Goal: Complete application form: Complete application form

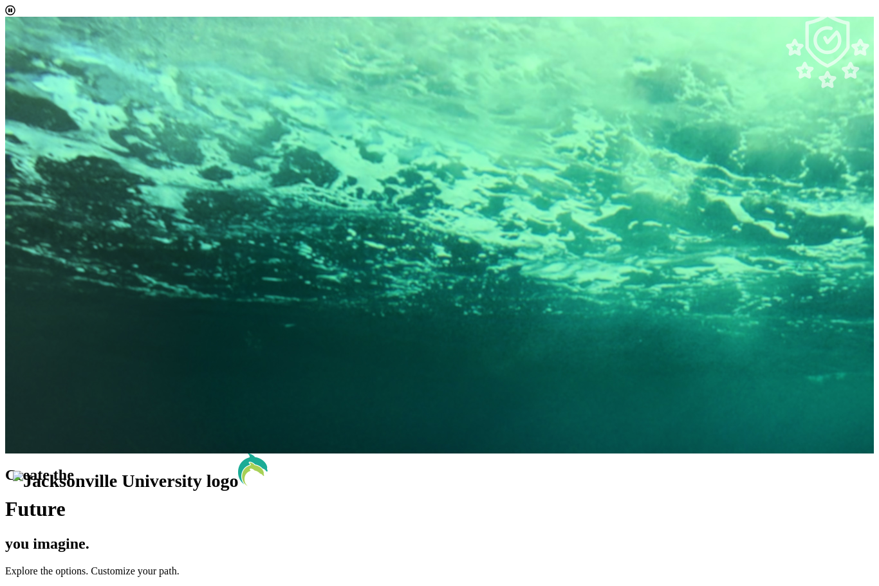
select select "[object Object]"
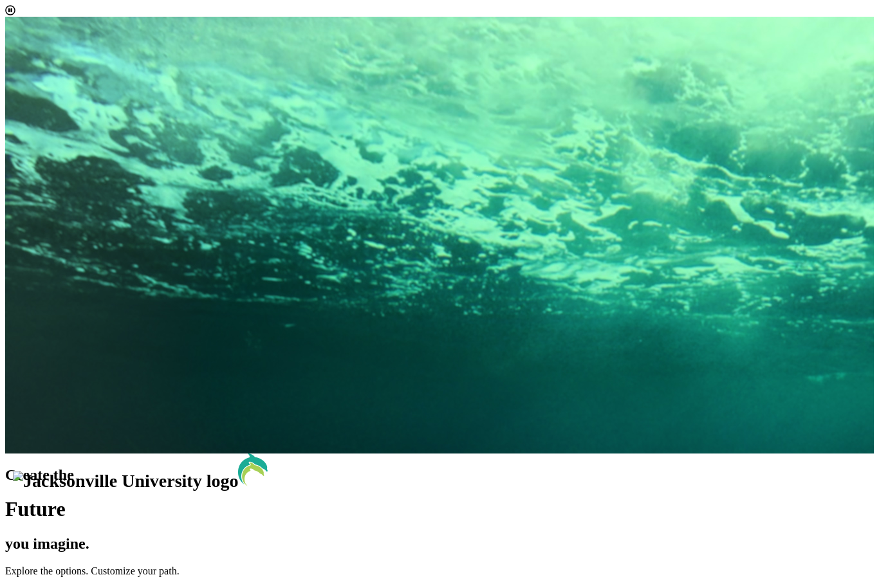
type input "[EMAIL_ADDRESS][DOMAIN_NAME]"
